Goal: Contribute content: Contribute content

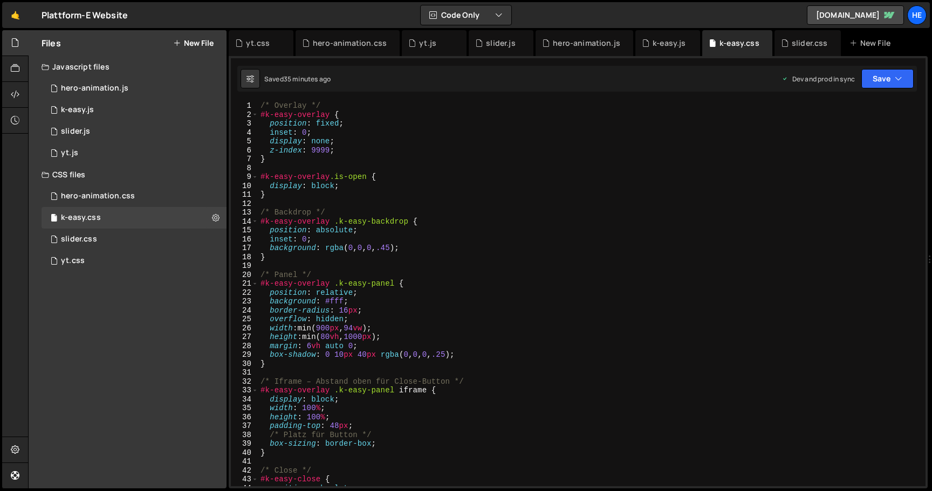
click at [197, 45] on button "New File" at bounding box center [193, 43] width 40 height 9
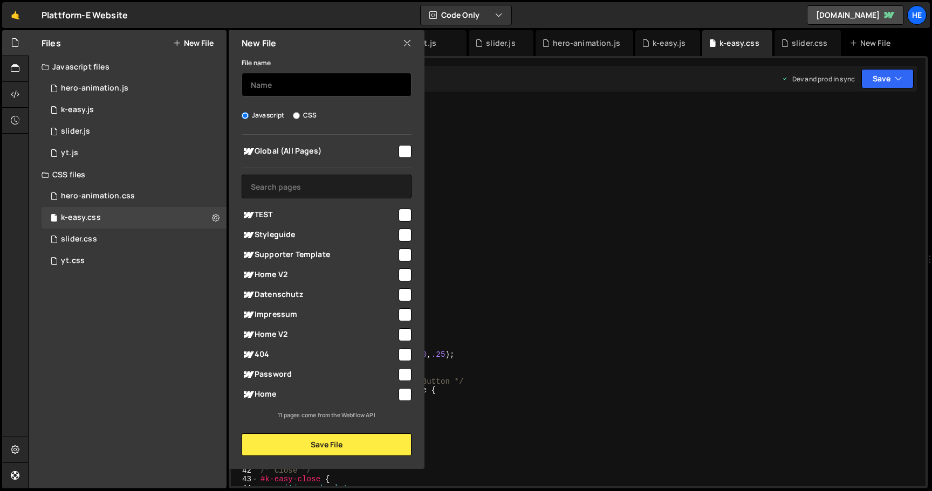
click at [292, 92] on input "text" at bounding box center [327, 85] width 170 height 24
click at [299, 117] on label "CSS" at bounding box center [305, 115] width 24 height 11
click at [299, 117] on input "CSS" at bounding box center [296, 115] width 7 height 7
radio input "true"
click at [318, 85] on input "text" at bounding box center [327, 85] width 170 height 24
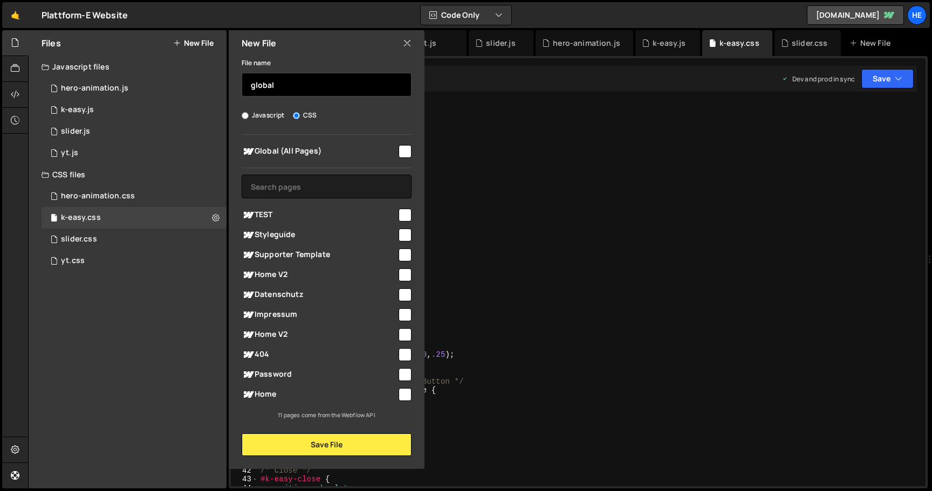
type input "global"
click at [406, 153] on input "checkbox" at bounding box center [405, 151] width 13 height 13
checkbox input "true"
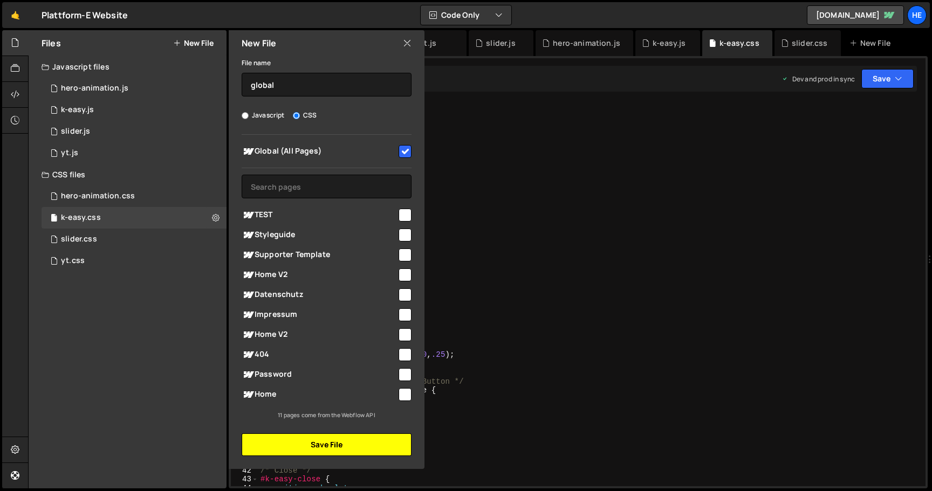
click at [341, 445] on button "Save File" at bounding box center [327, 445] width 170 height 23
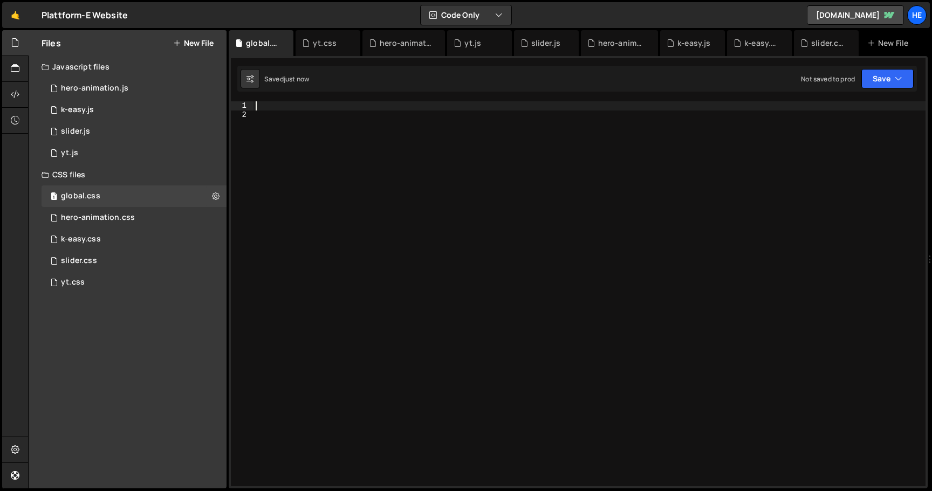
click at [459, 105] on div at bounding box center [590, 302] width 672 height 403
paste textarea ".footer_partner-logo { display:block; width:100%; height:auto; object-fit:conta…"
type textarea ".footer_partner-logo { display:block; width:100%; height:auto; object-fit:conta…"
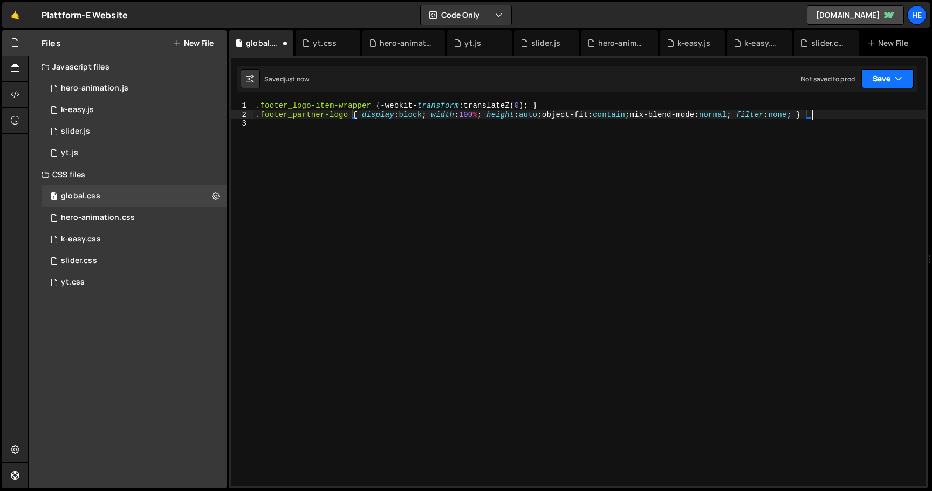
click at [877, 81] on button "Save" at bounding box center [887, 78] width 52 height 19
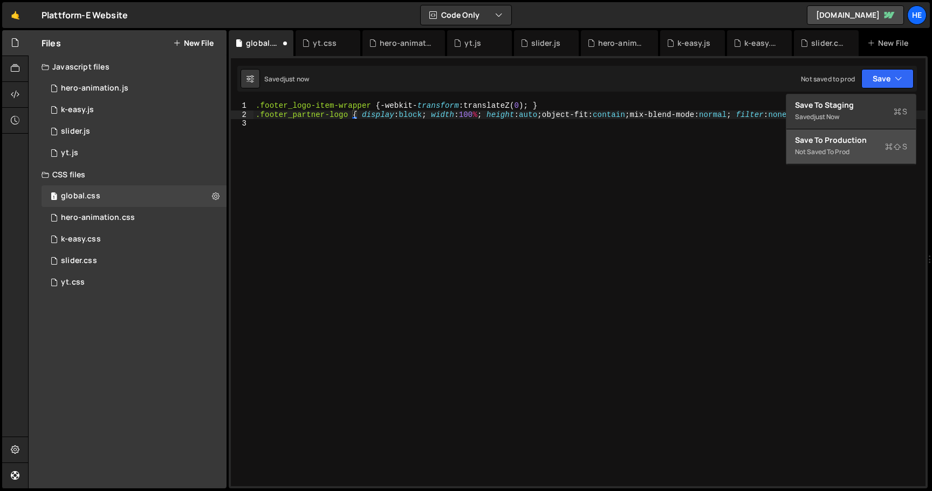
click at [837, 158] on div "Not saved to prod" at bounding box center [851, 152] width 112 height 13
